Goal: Transaction & Acquisition: Purchase product/service

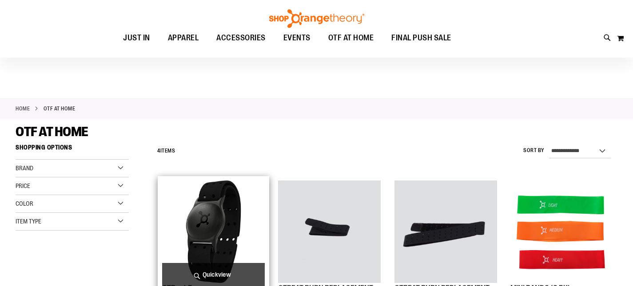
scroll to position [88, 0]
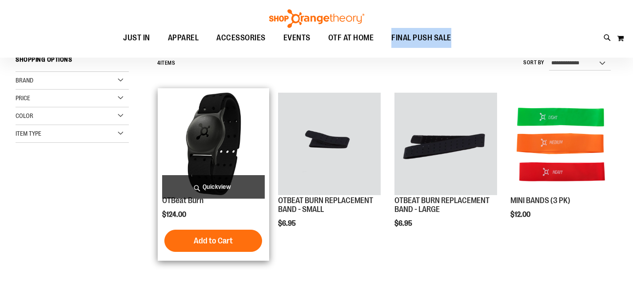
click at [211, 144] on img "product" at bounding box center [213, 144] width 103 height 103
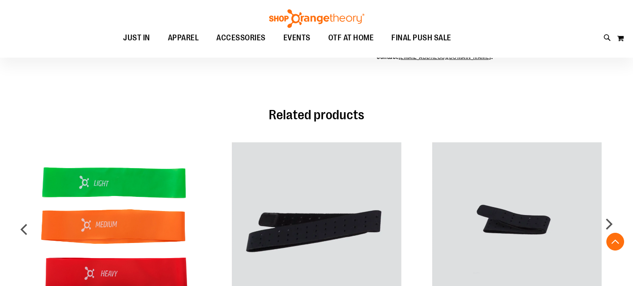
scroll to position [512, 0]
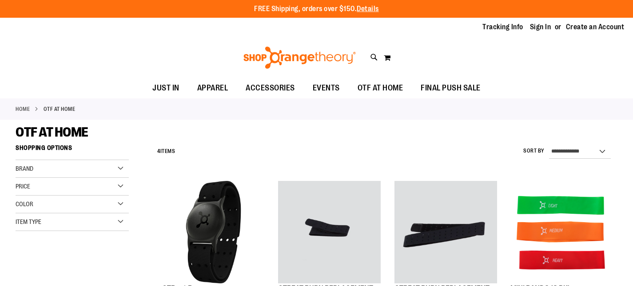
scroll to position [87, 0]
